Goal: Navigation & Orientation: Go to known website

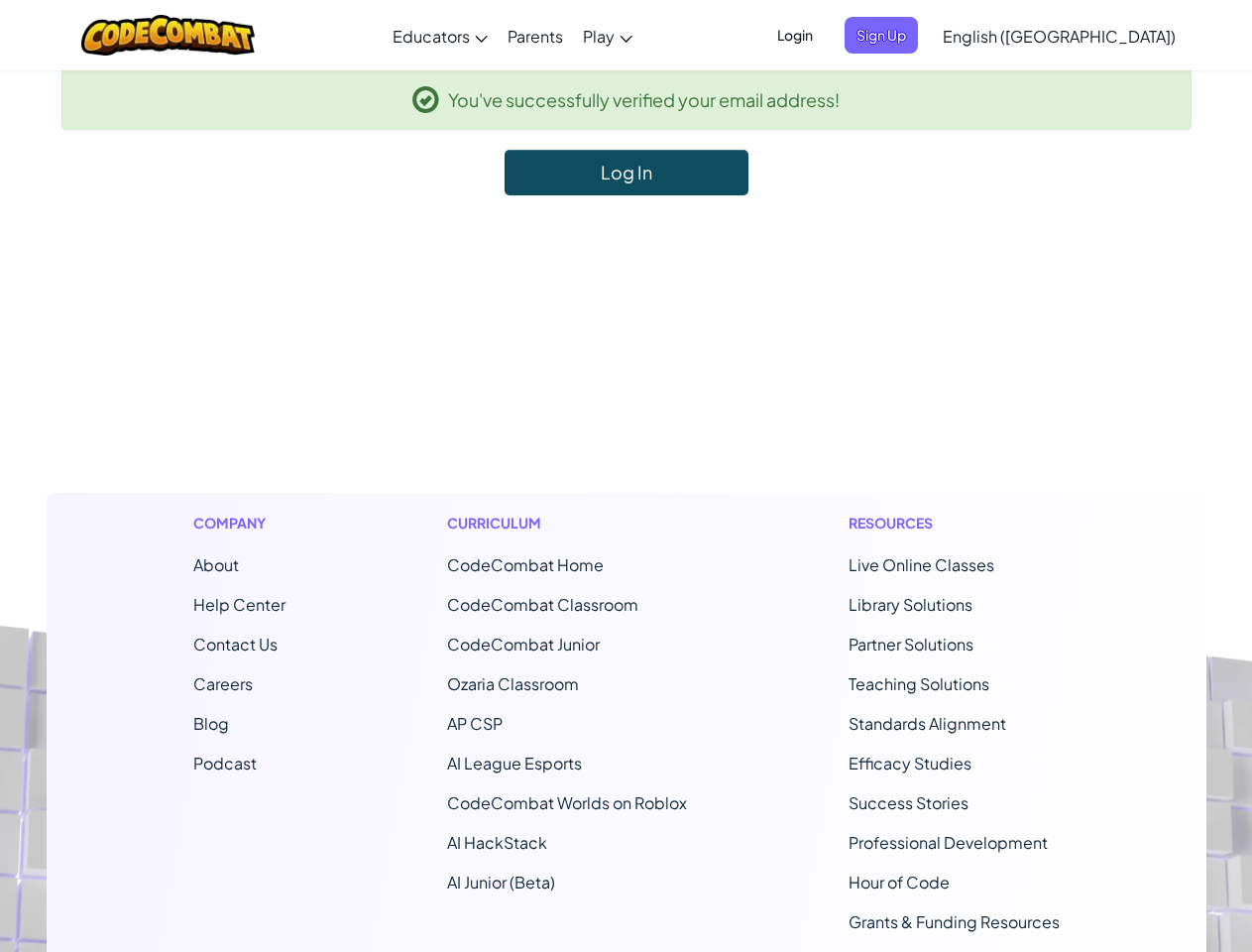
click at [625, 476] on footer "Company About Help Center Contact Us Careers Blog Podcast Curriculum CodeCombat…" at bounding box center [626, 732] width 1252 height 1073
click at [825, 35] on span "Login" at bounding box center [795, 35] width 60 height 37
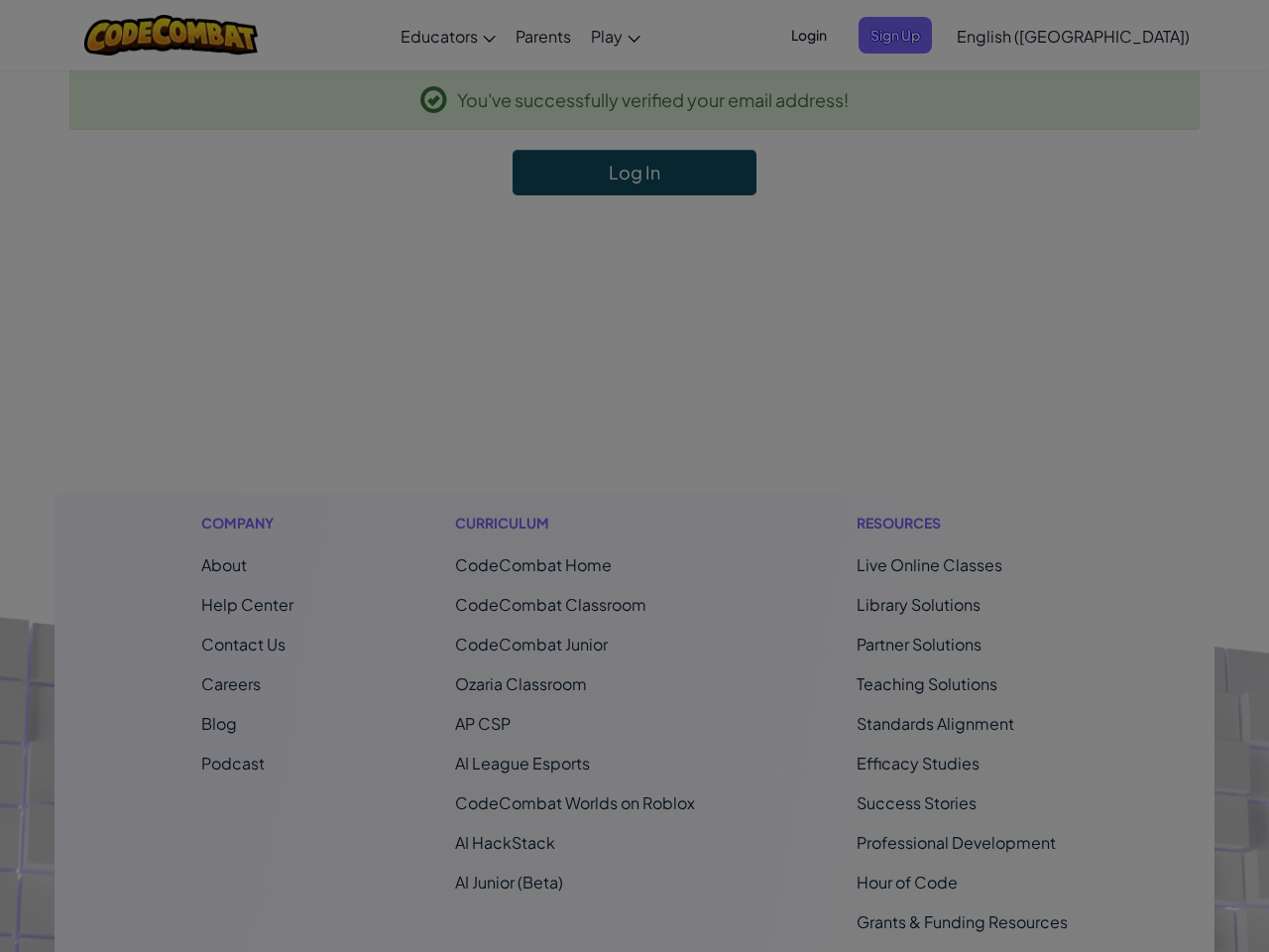
click at [914, 35] on body "Toggle navigation Educators Create Free Account School & District Solutions Tea…" at bounding box center [634, 635] width 1269 height 1271
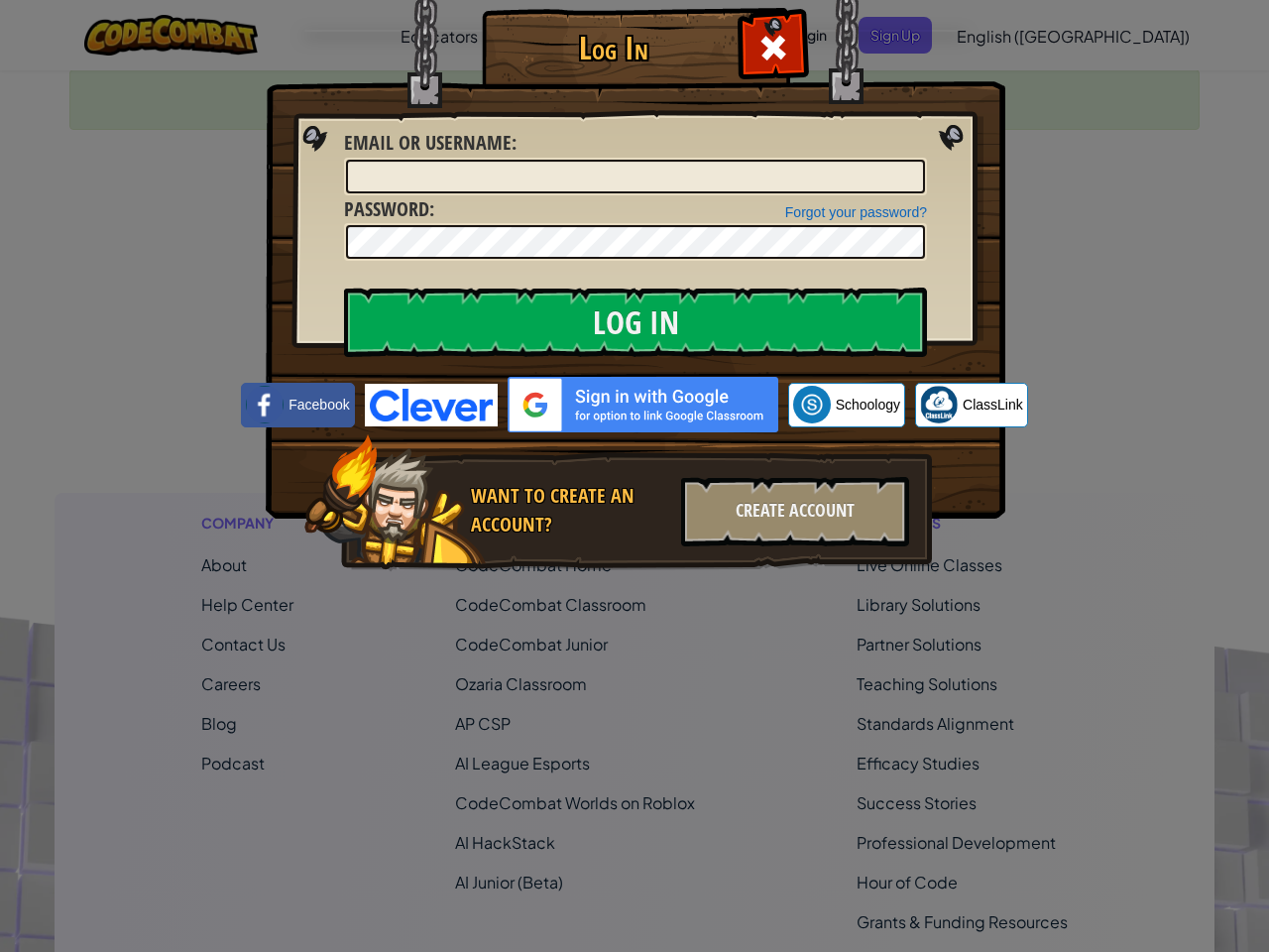
click at [1003, 35] on div "Log In Unknown Error Email or Username : Forgot your password? Password : Log I…" at bounding box center [634, 476] width 1269 height 952
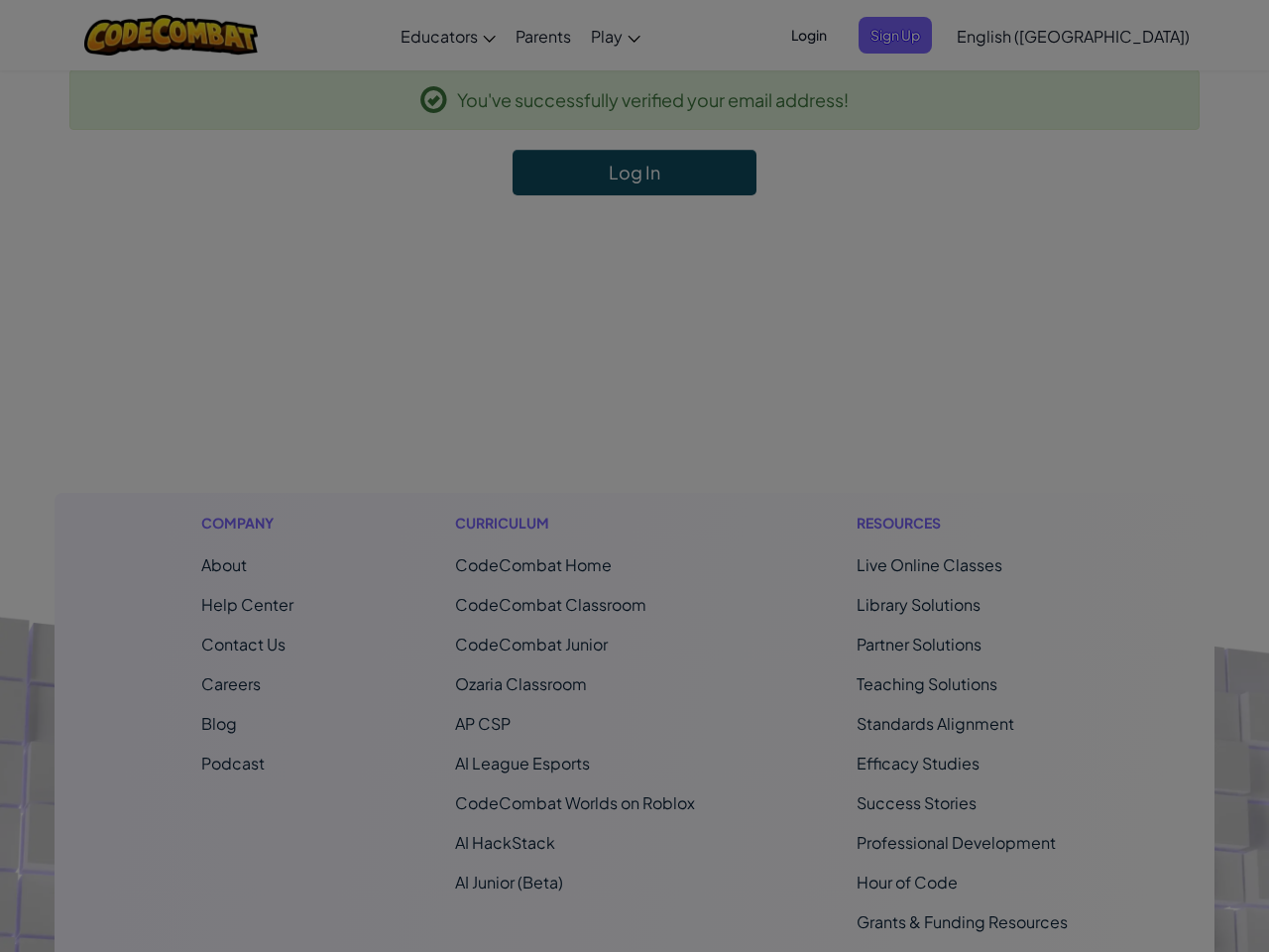
click at [1003, 35] on div "Log In Unknown Error Email or Username : Forgot your password? Password : Log I…" at bounding box center [634, 476] width 1269 height 952
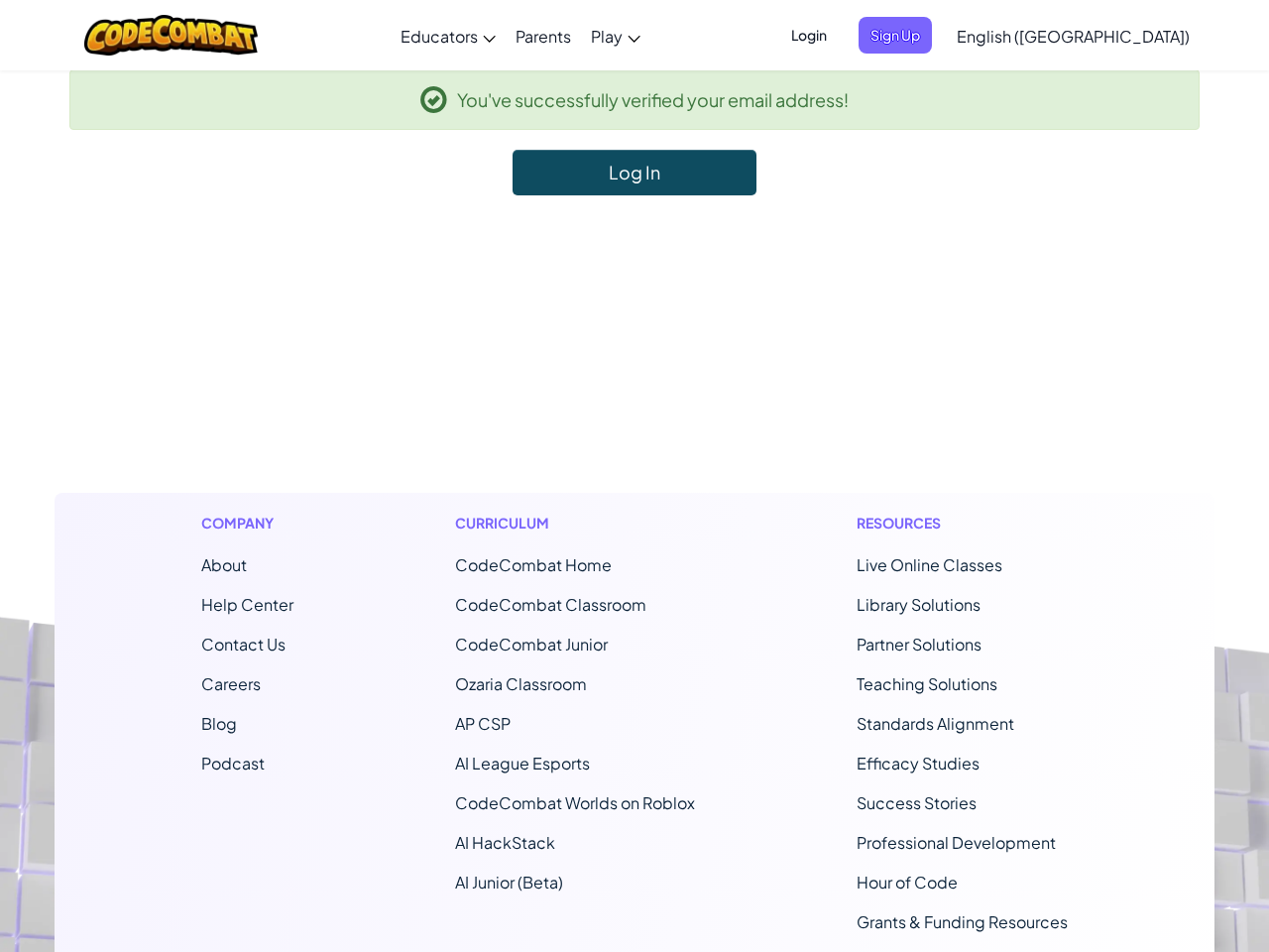
click at [1108, 36] on div at bounding box center [634, 476] width 1269 height 952
click at [625, 573] on li "CodeCombat Home" at bounding box center [574, 565] width 239 height 24
